Goal: Information Seeking & Learning: Learn about a topic

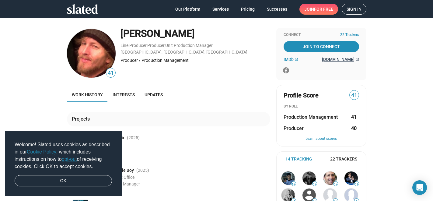
click at [328, 58] on span "[DOMAIN_NAME]" at bounding box center [338, 59] width 33 height 5
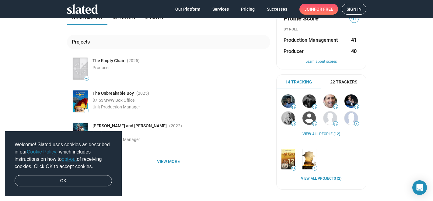
scroll to position [99, 0]
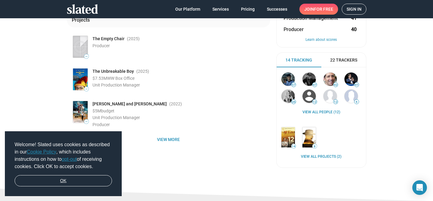
click at [70, 181] on link "OK" at bounding box center [63, 181] width 97 height 12
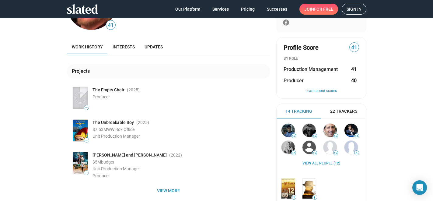
scroll to position [0, 0]
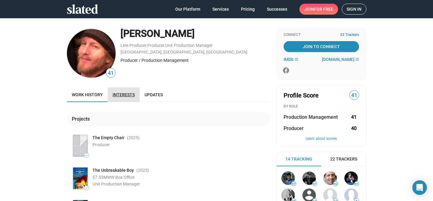
click at [137, 95] on link "Interests" at bounding box center [124, 94] width 32 height 15
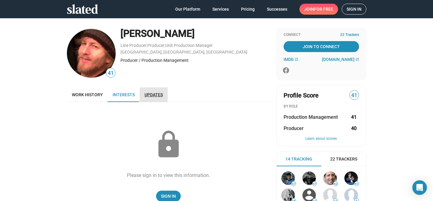
click at [154, 93] on span "Updates" at bounding box center [154, 94] width 18 height 5
